Goal: Task Accomplishment & Management: Use online tool/utility

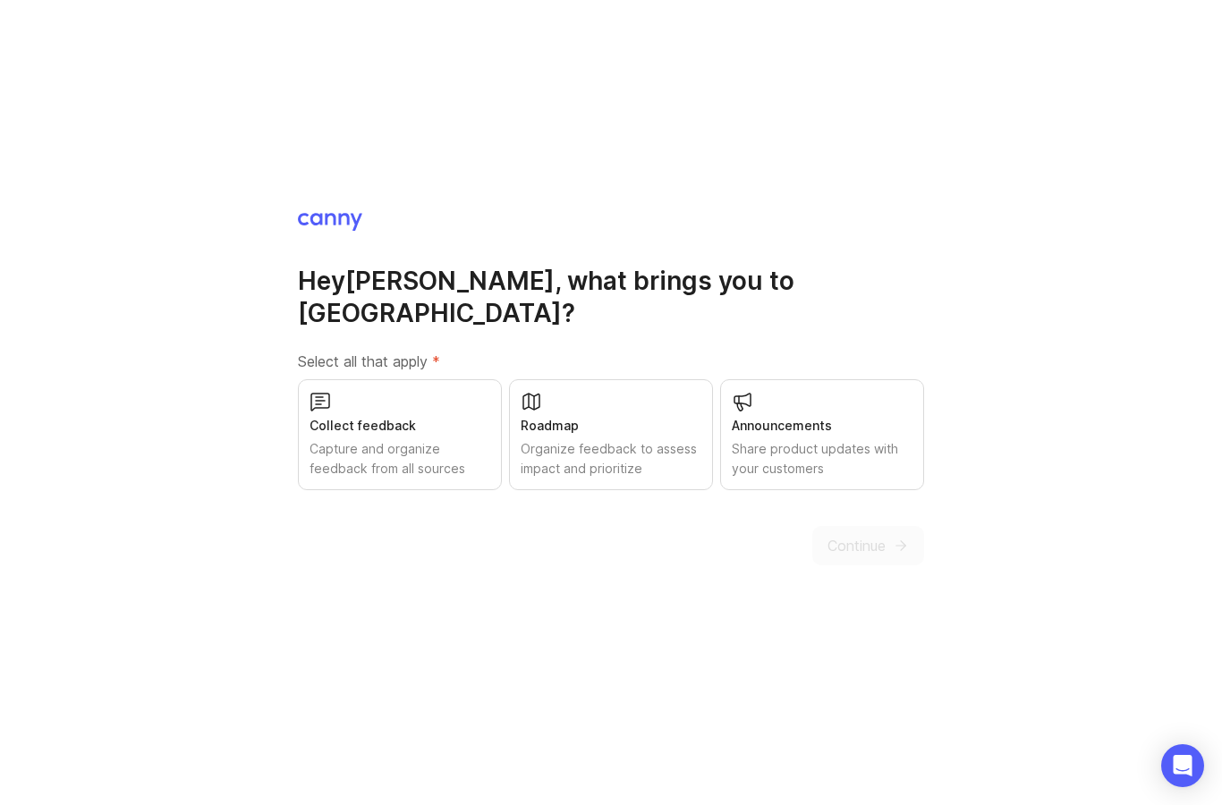
click at [392, 462] on div "Capture and organize feedback from all sources" at bounding box center [400, 458] width 181 height 39
click at [883, 557] on span "Continue" at bounding box center [857, 545] width 58 height 21
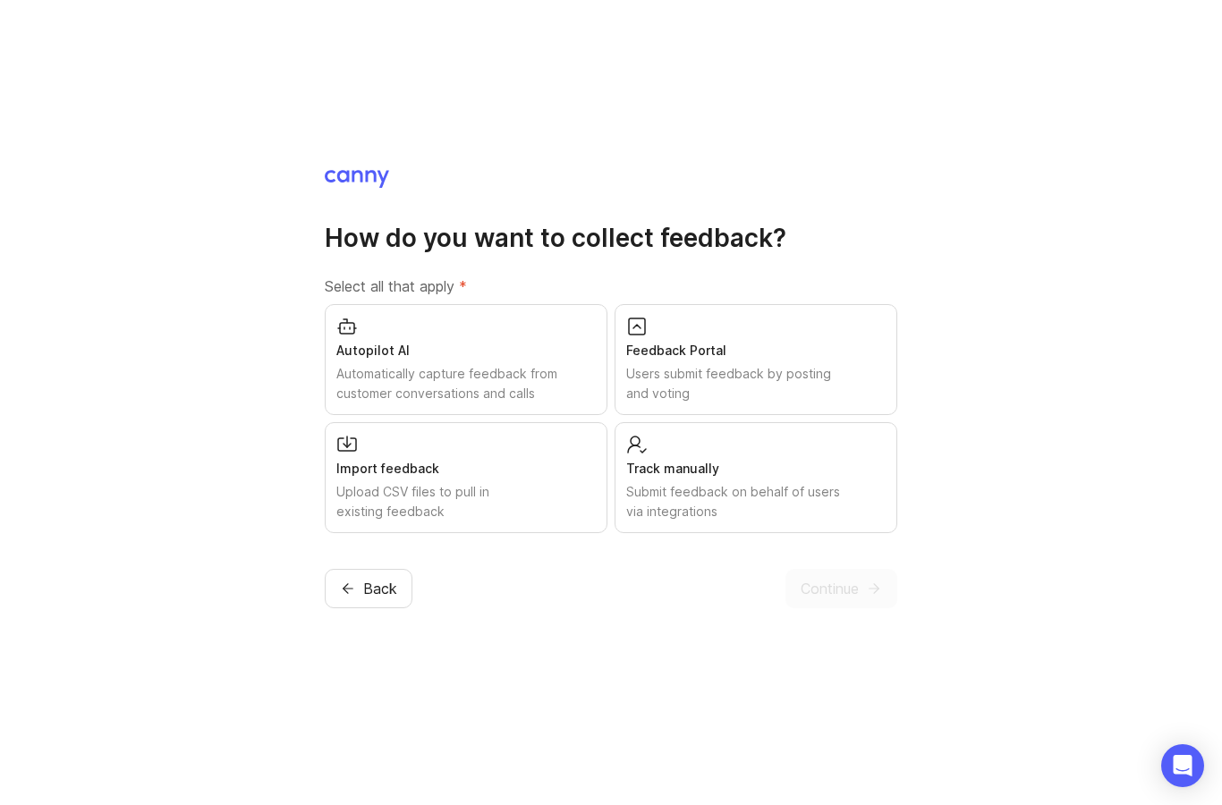
click at [751, 404] on div "Users submit feedback by posting and voting" at bounding box center [756, 383] width 260 height 39
click at [541, 404] on div "Automatically capture feedback from customer conversations and calls" at bounding box center [466, 383] width 260 height 39
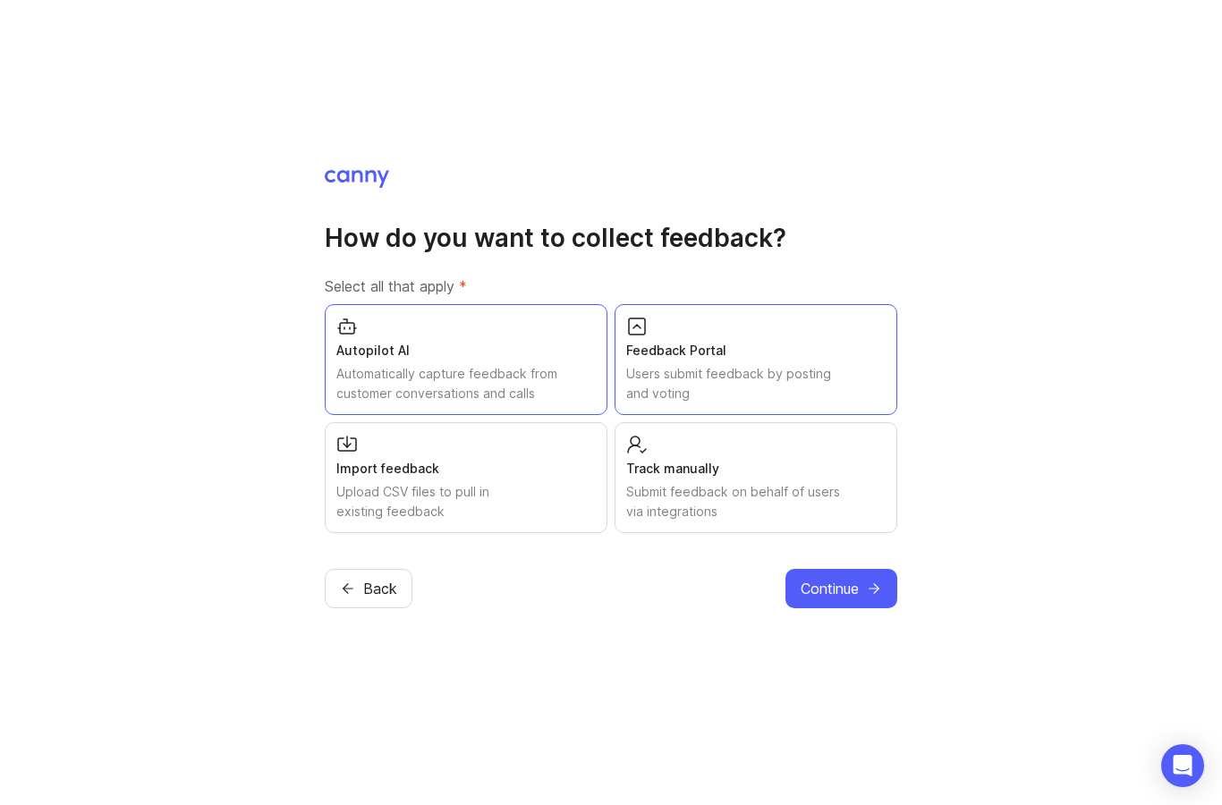
click at [729, 522] on div "Submit feedback on behalf of users via integrations" at bounding box center [756, 501] width 260 height 39
click at [506, 404] on div "Automatically capture feedback from customer conversations and calls" at bounding box center [466, 383] width 260 height 39
click at [868, 597] on icon "submit" at bounding box center [874, 589] width 16 height 16
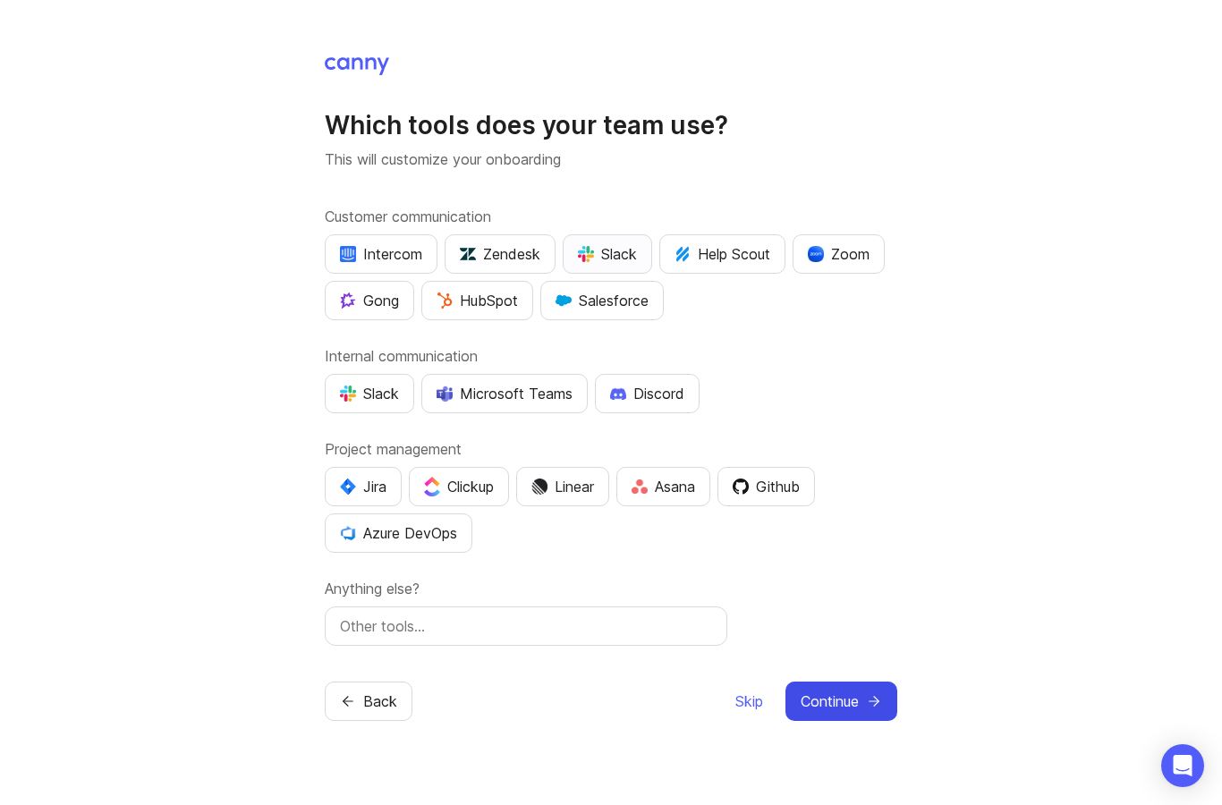
click at [605, 265] on div "Slack" at bounding box center [607, 253] width 59 height 21
click at [374, 404] on div "Slack" at bounding box center [369, 393] width 59 height 21
click at [623, 265] on div "Slack" at bounding box center [607, 253] width 59 height 21
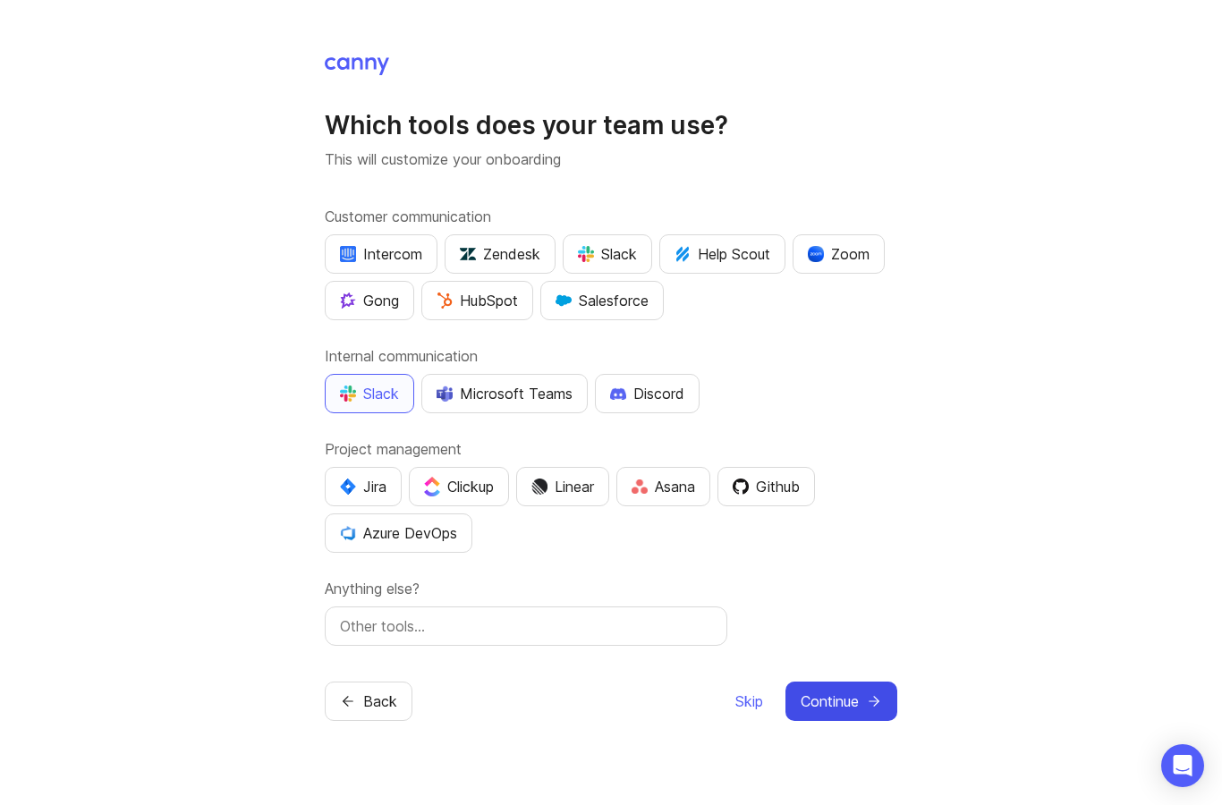
click at [489, 616] on input "text" at bounding box center [526, 626] width 372 height 21
type input "Notion"
click at [852, 683] on button "Continue" at bounding box center [842, 701] width 112 height 39
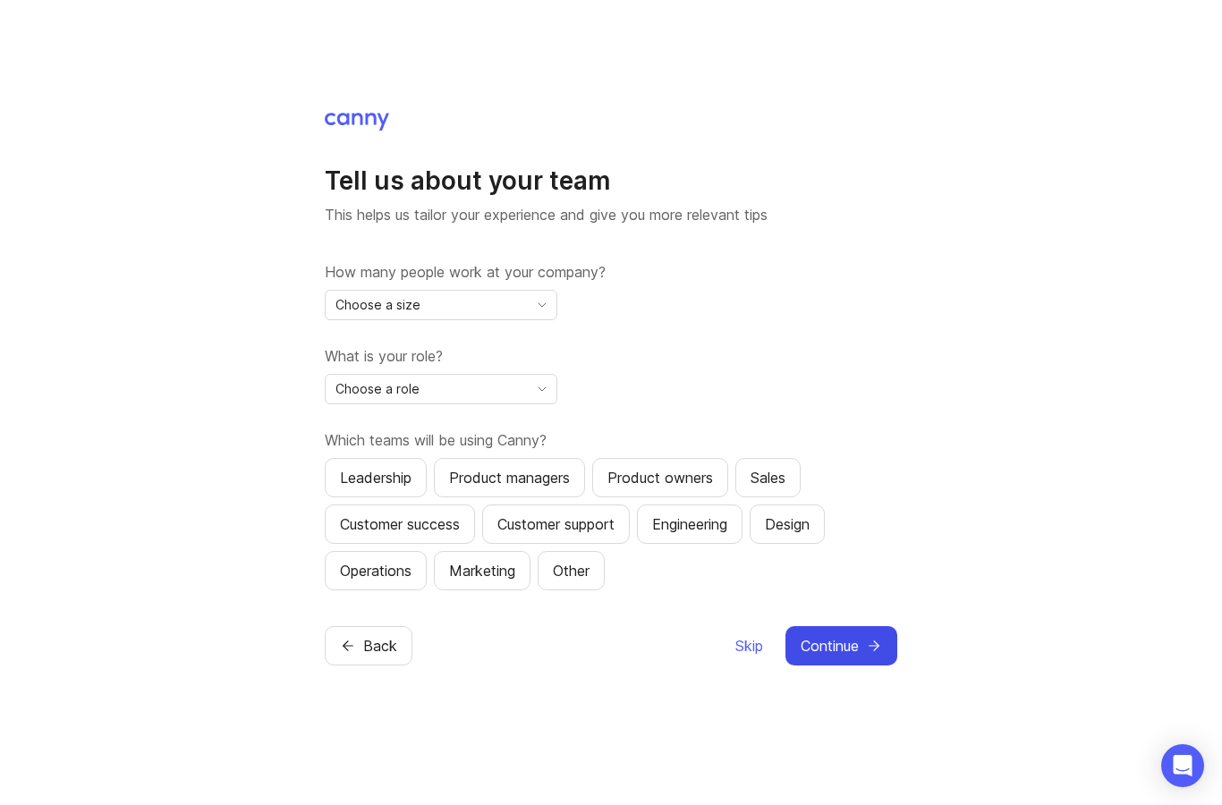
click at [502, 319] on div "Choose a size" at bounding box center [427, 305] width 202 height 29
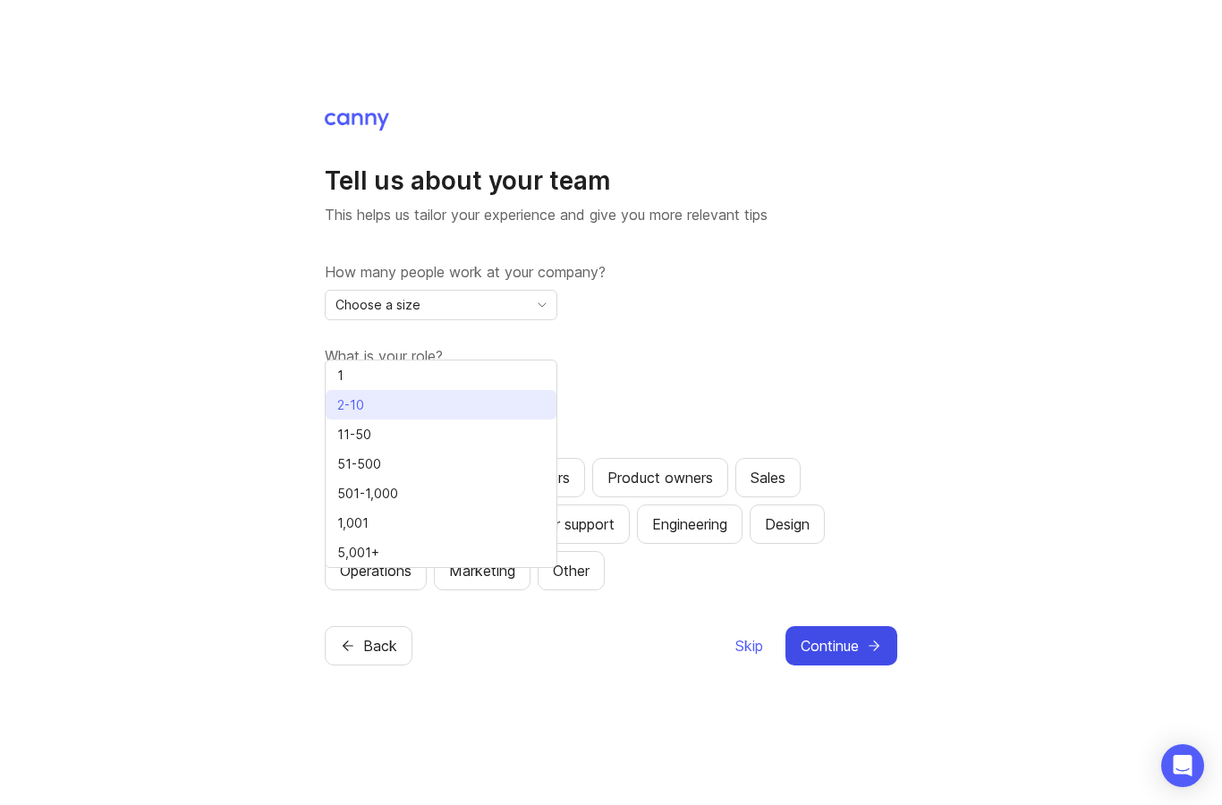
click at [453, 402] on li "2-10" at bounding box center [441, 405] width 231 height 30
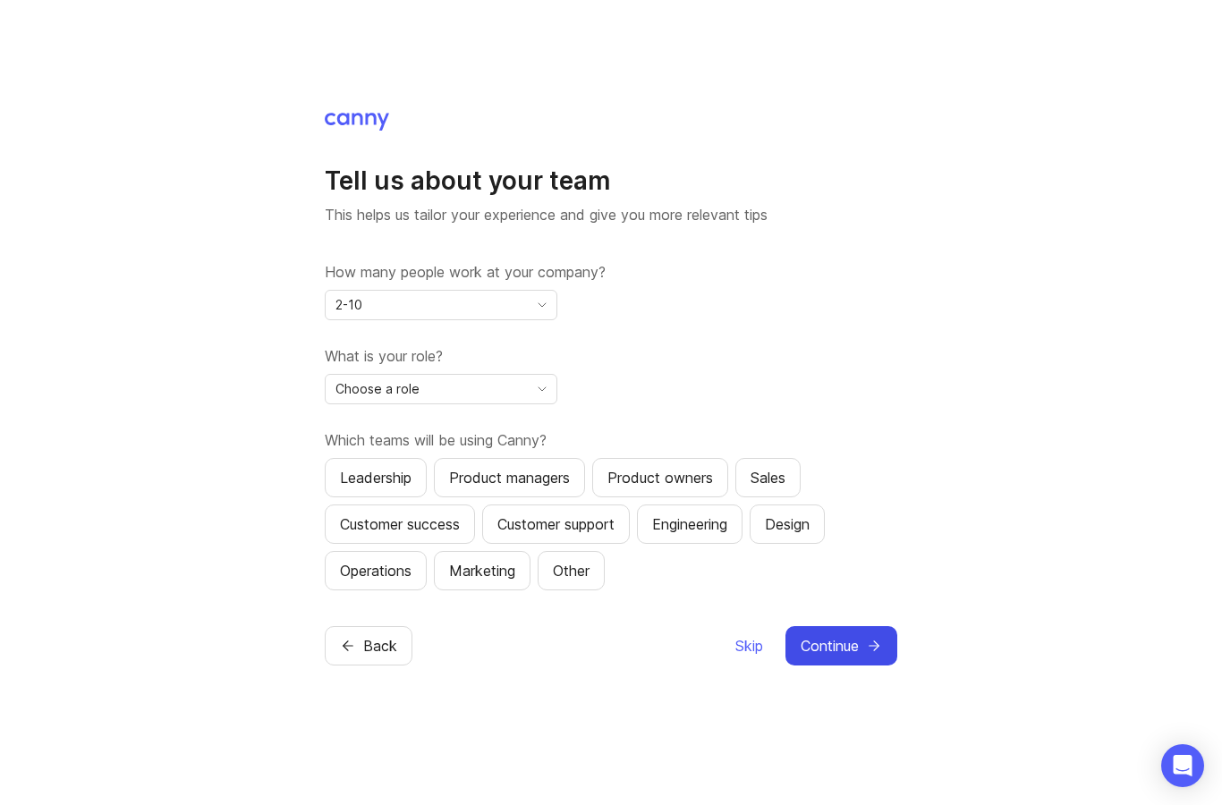
click at [491, 404] on div "Choose a role" at bounding box center [427, 389] width 202 height 29
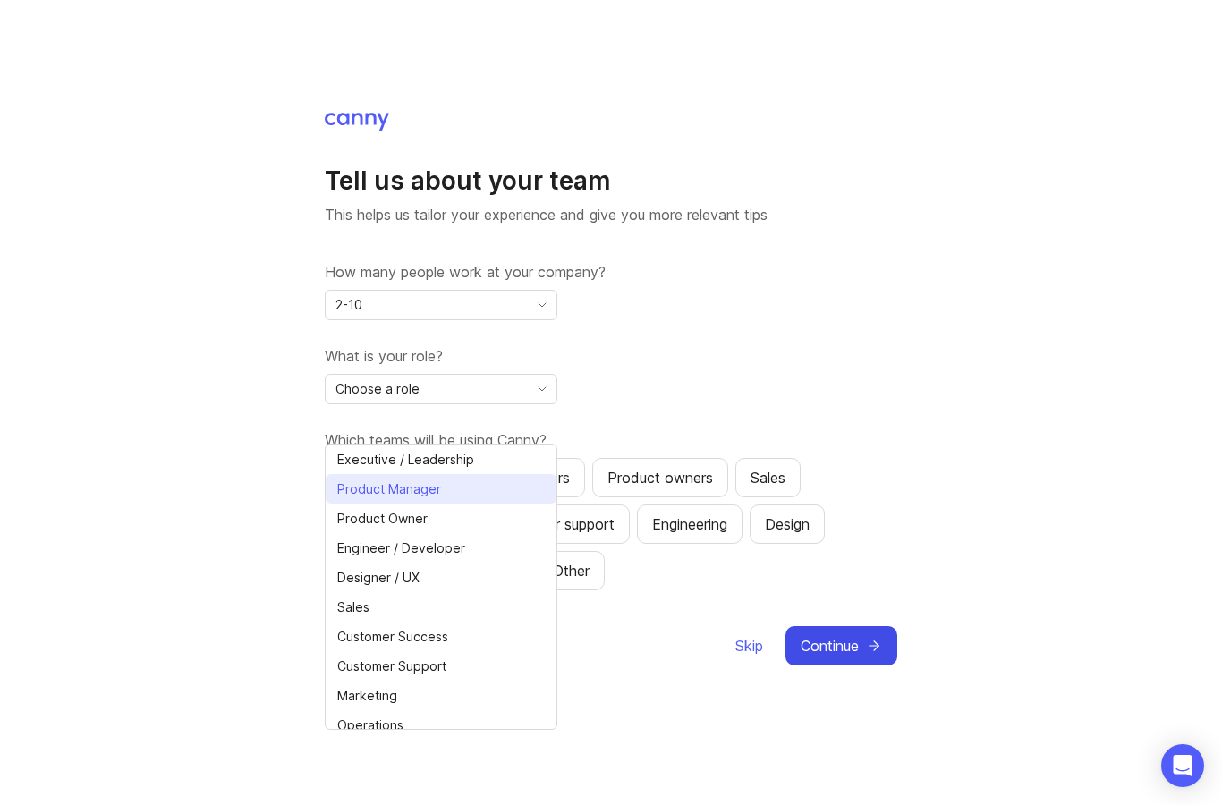
click at [437, 490] on span "Product Manager" at bounding box center [389, 490] width 104 height 20
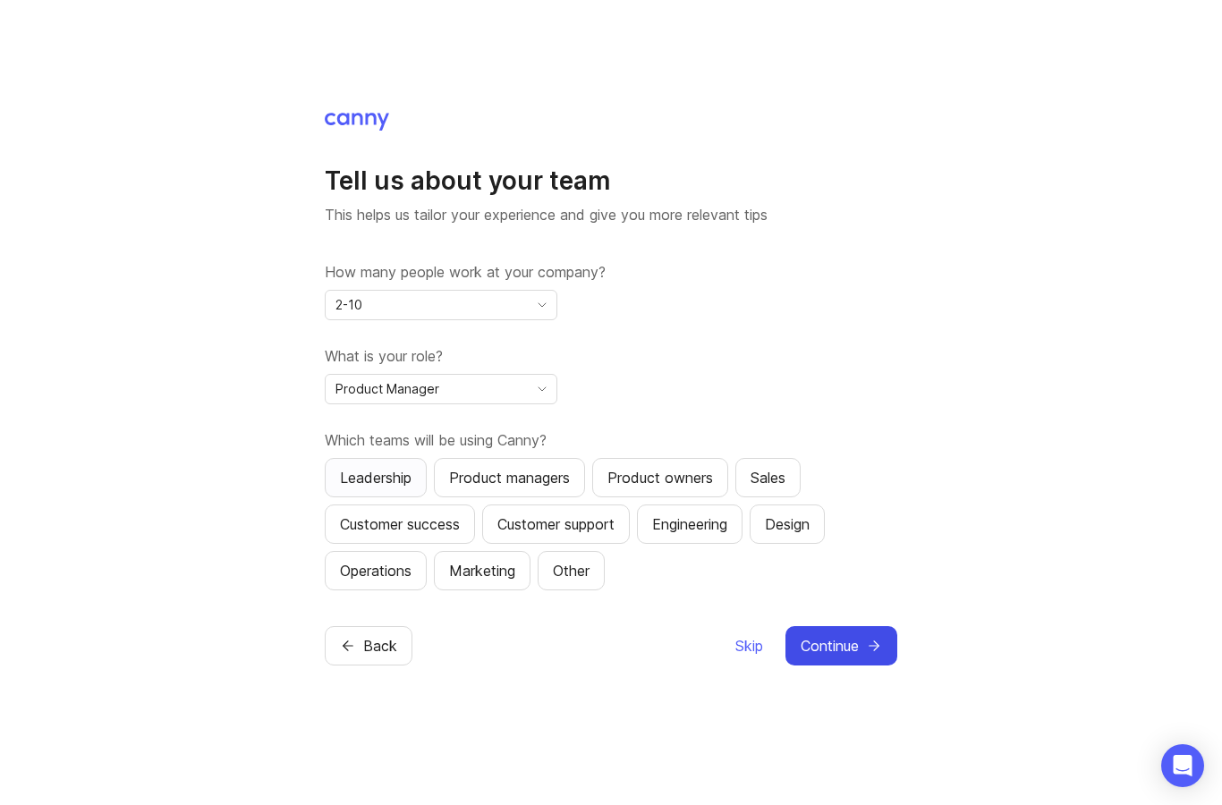
click at [415, 498] on button "Leadership" at bounding box center [376, 477] width 102 height 39
click at [475, 489] on div "Product managers" at bounding box center [509, 477] width 121 height 21
click at [786, 489] on div "Sales" at bounding box center [768, 477] width 35 height 21
click at [385, 535] on div "Customer success" at bounding box center [400, 524] width 120 height 21
click at [702, 544] on button "Engineering" at bounding box center [690, 524] width 106 height 39
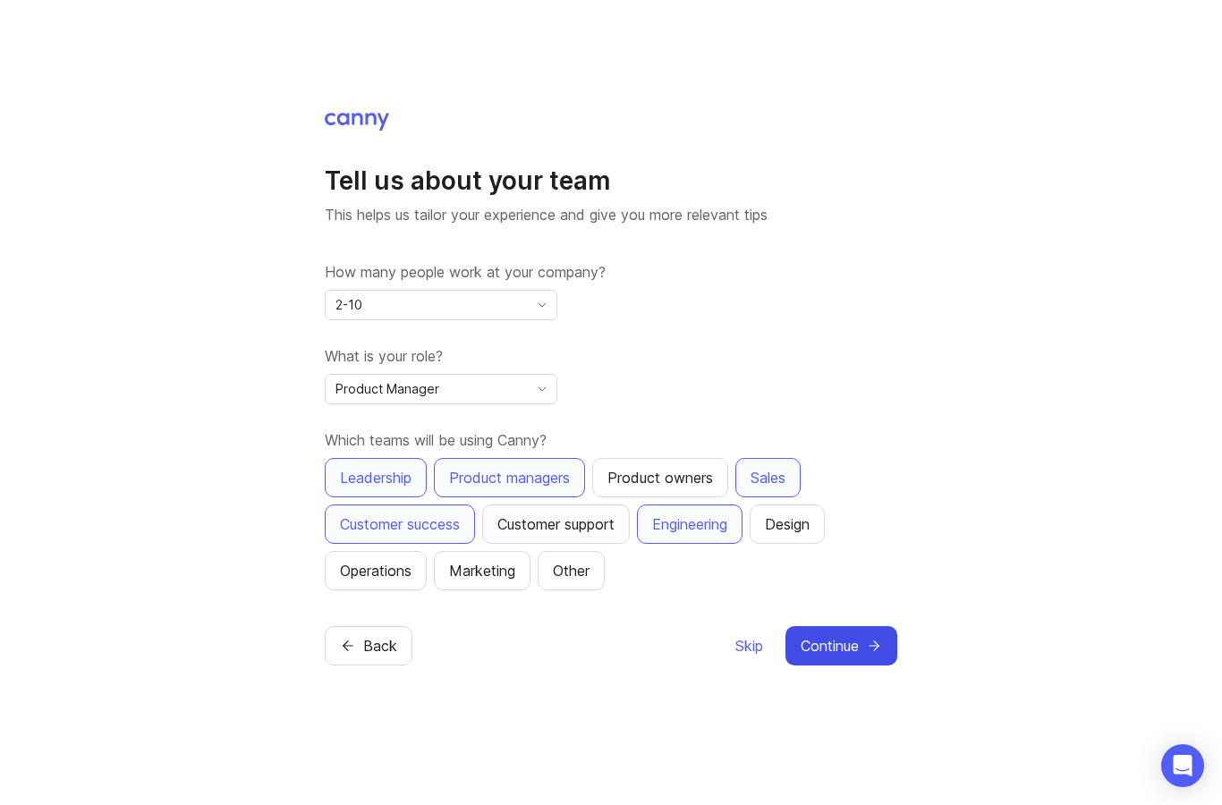
click at [575, 535] on div "Customer support" at bounding box center [556, 524] width 117 height 21
click at [881, 654] on icon "submit" at bounding box center [874, 646] width 16 height 16
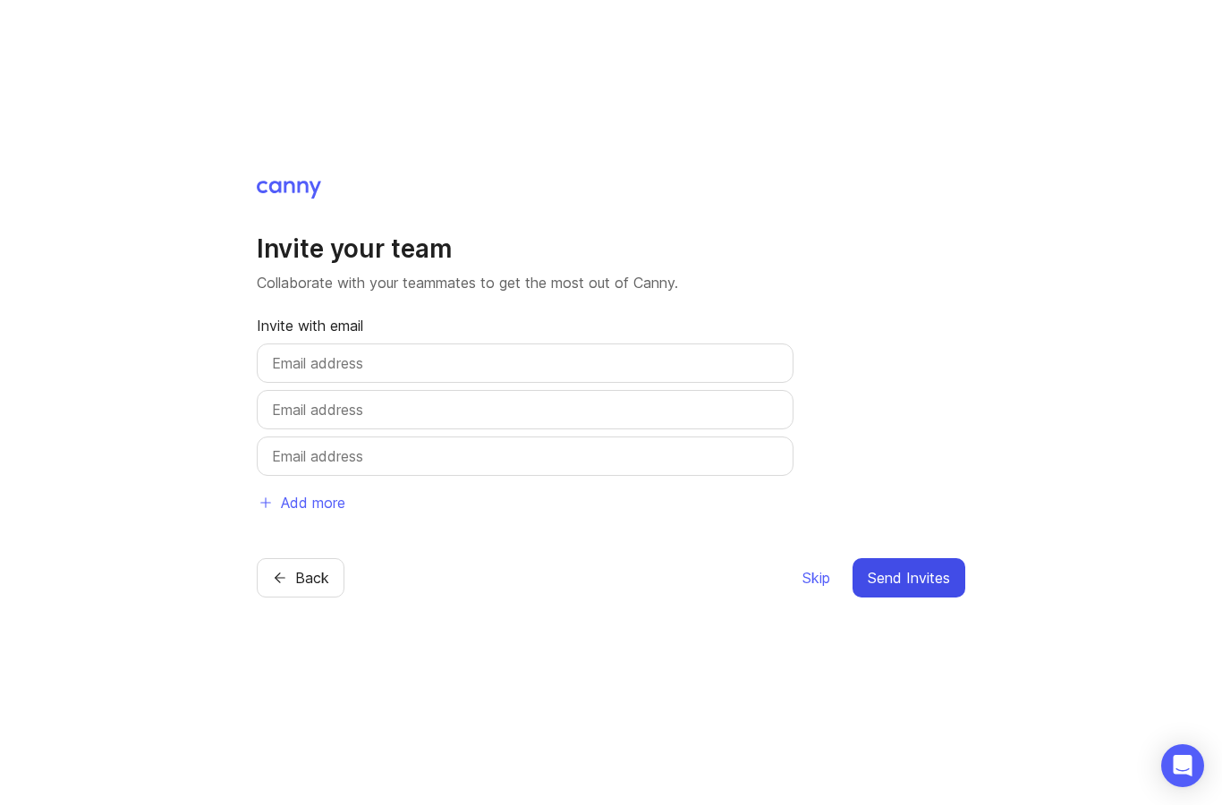
click at [832, 598] on div "Skip Send Invites" at bounding box center [884, 577] width 164 height 39
click at [814, 589] on span "Skip" at bounding box center [817, 577] width 28 height 21
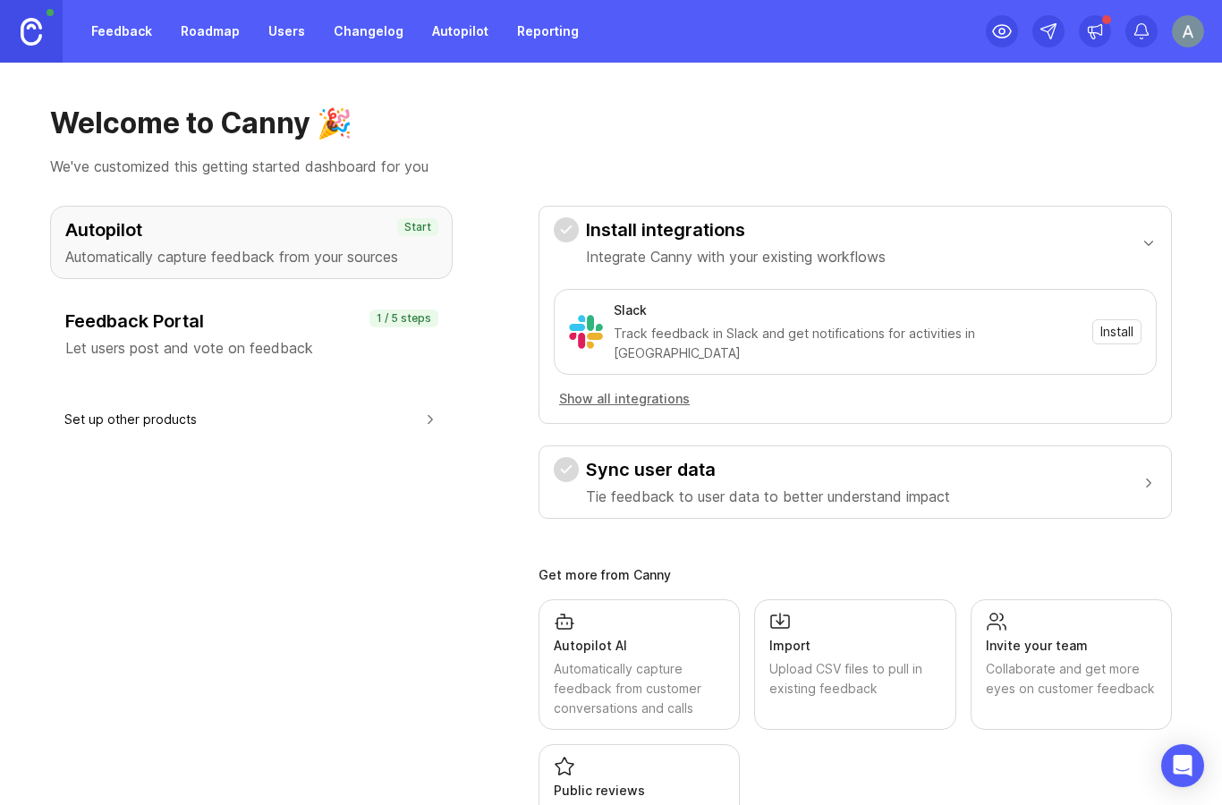
click at [240, 350] on p "Let users post and vote on feedback" at bounding box center [251, 347] width 372 height 21
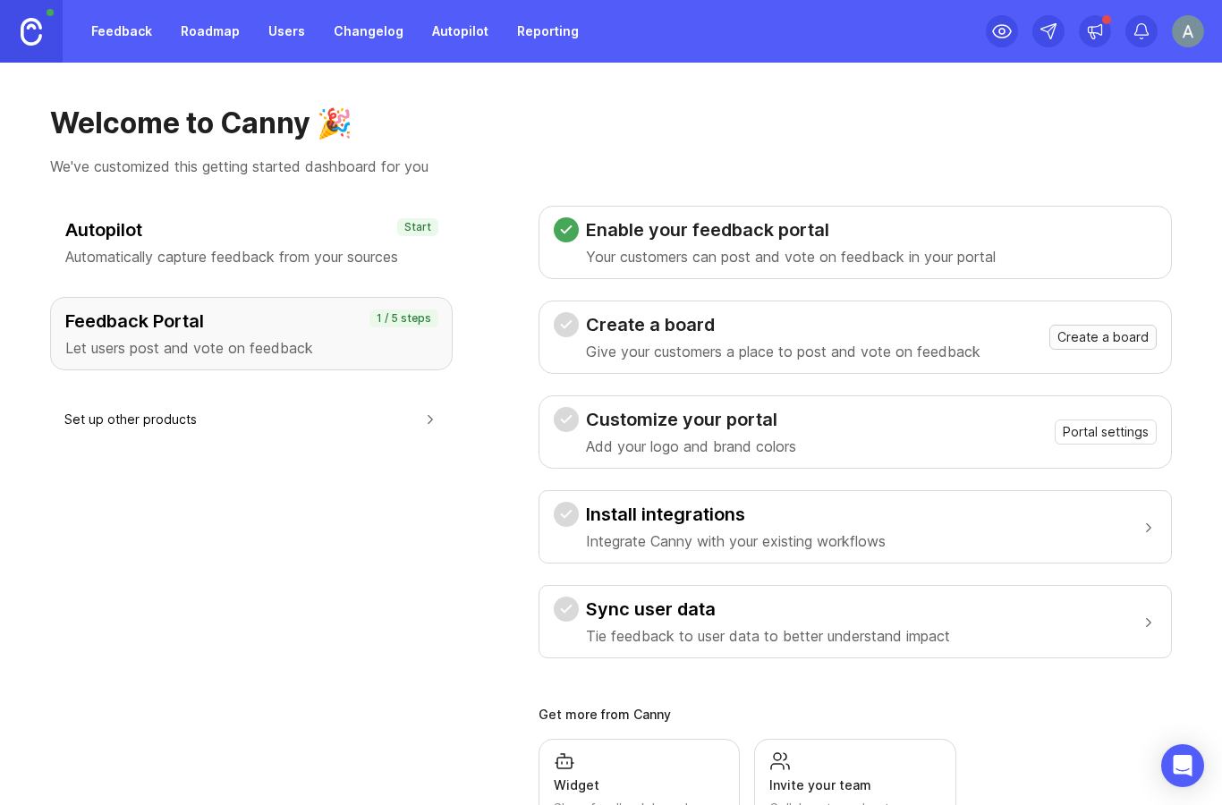
click at [1078, 338] on span "Create a board" at bounding box center [1103, 337] width 91 height 18
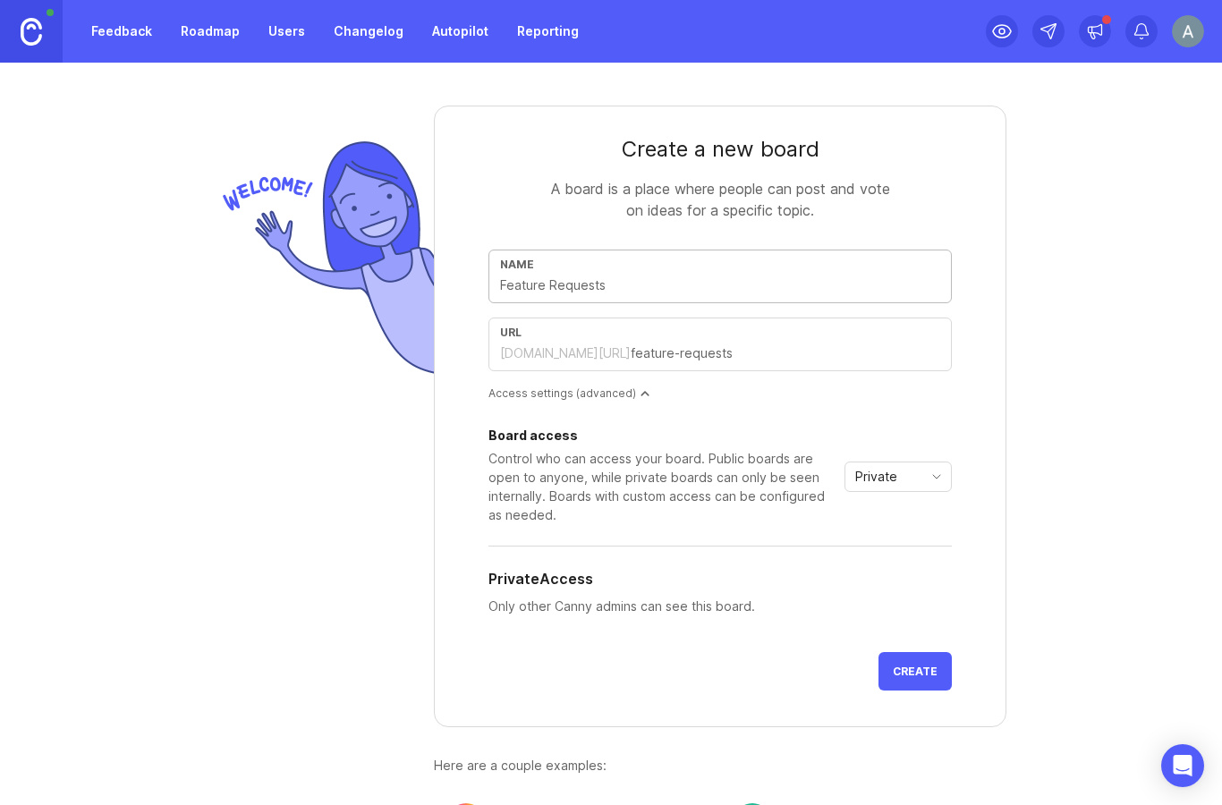
scroll to position [72, 0]
type input "T"
type input "t"
type input "Th"
type input "th"
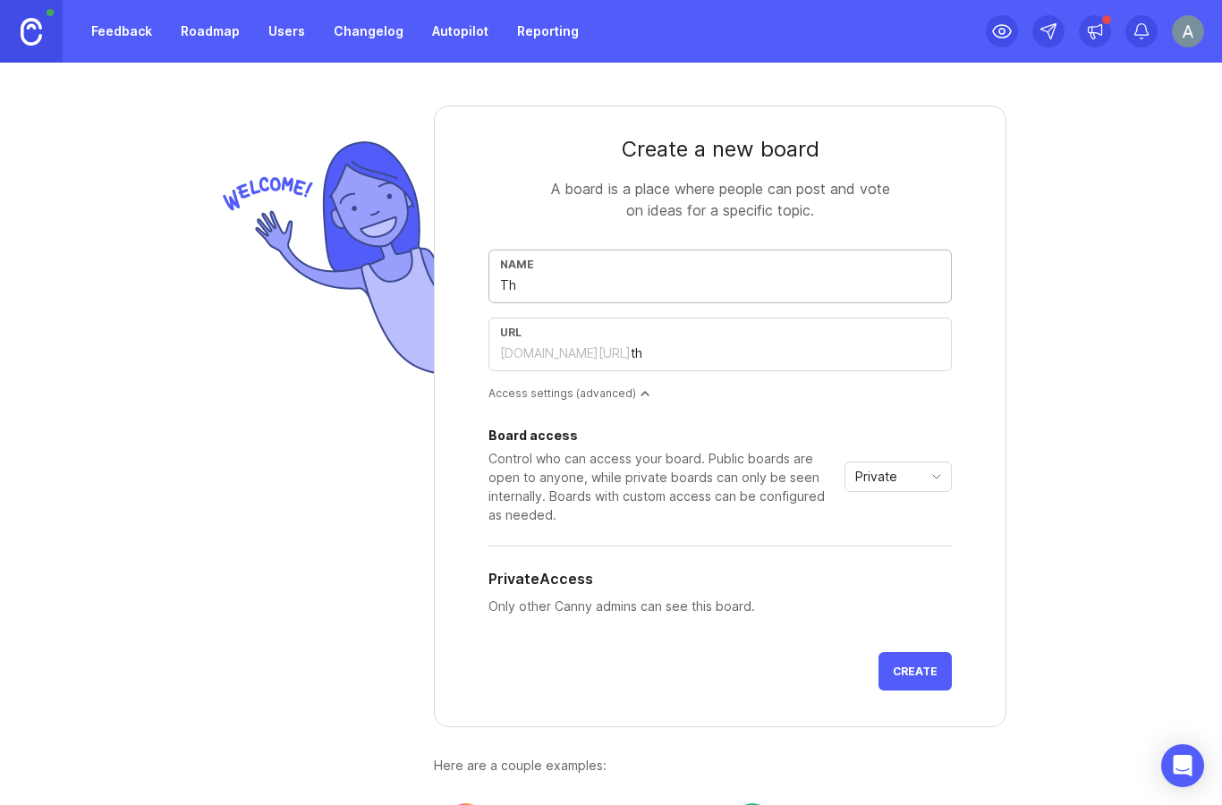
type input "The"
type input "the"
type input "The B"
type input "the-b"
type input "The Bl"
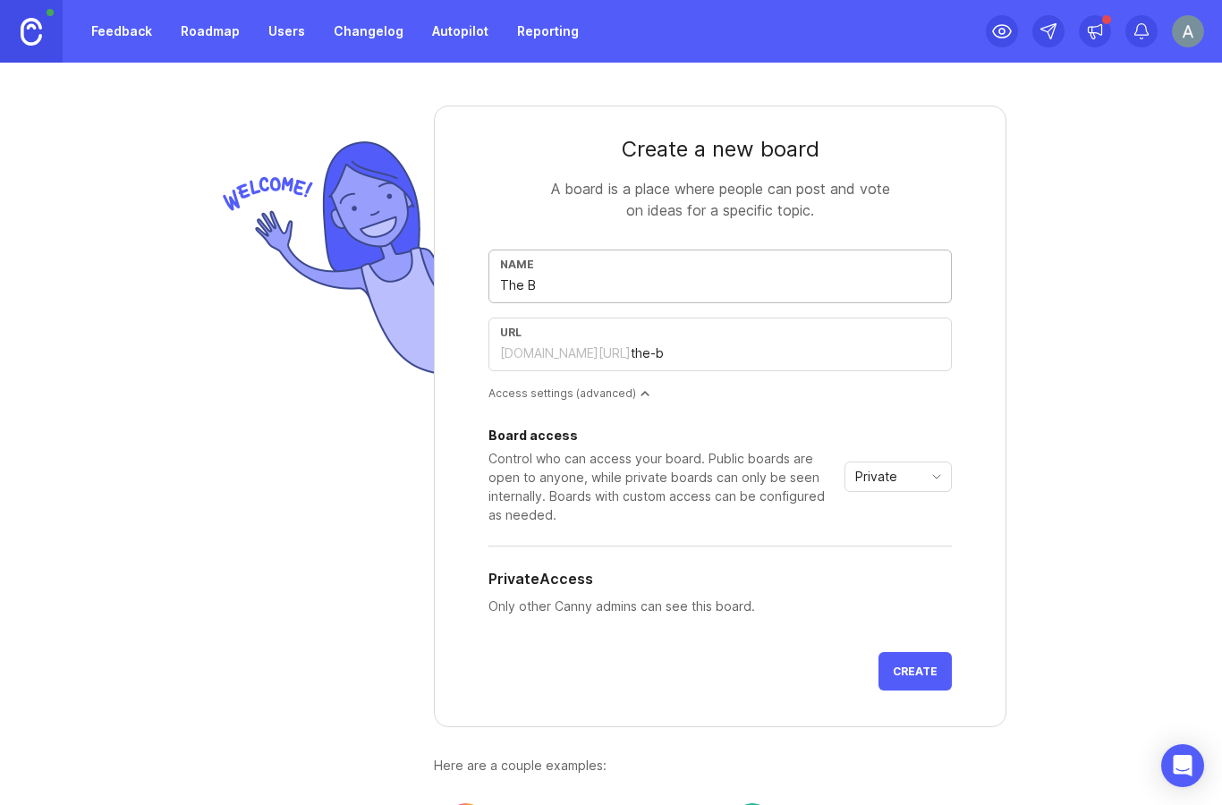
type input "the-bl"
type input "The Blo"
type input "the-blo"
type input "The Bloo"
type input "the-bloo"
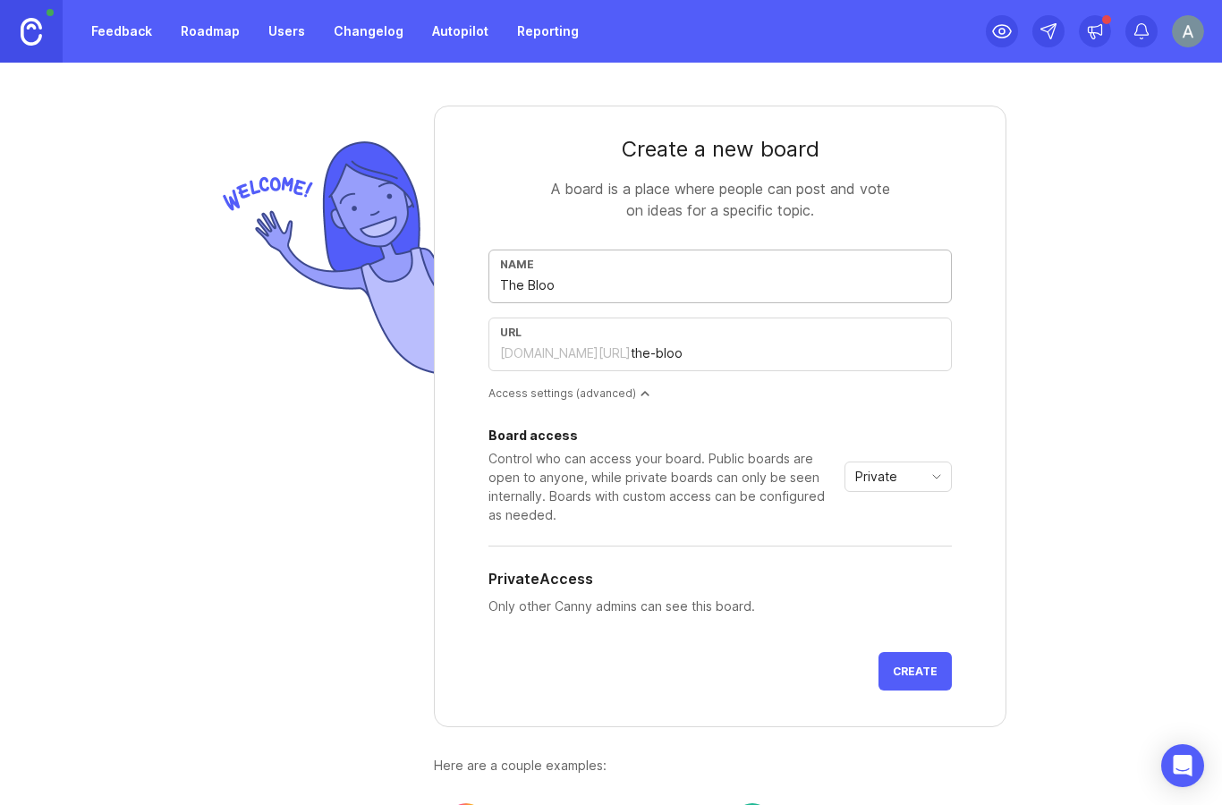
type input "The Bloom"
type input "the-bloom"
